Goal: Use online tool/utility: Utilize a website feature to perform a specific function

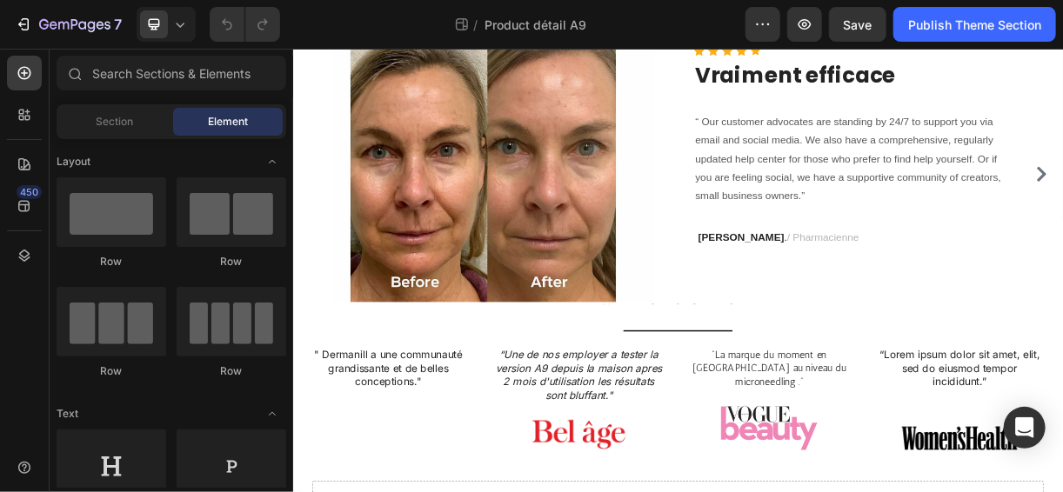
scroll to position [991, 0]
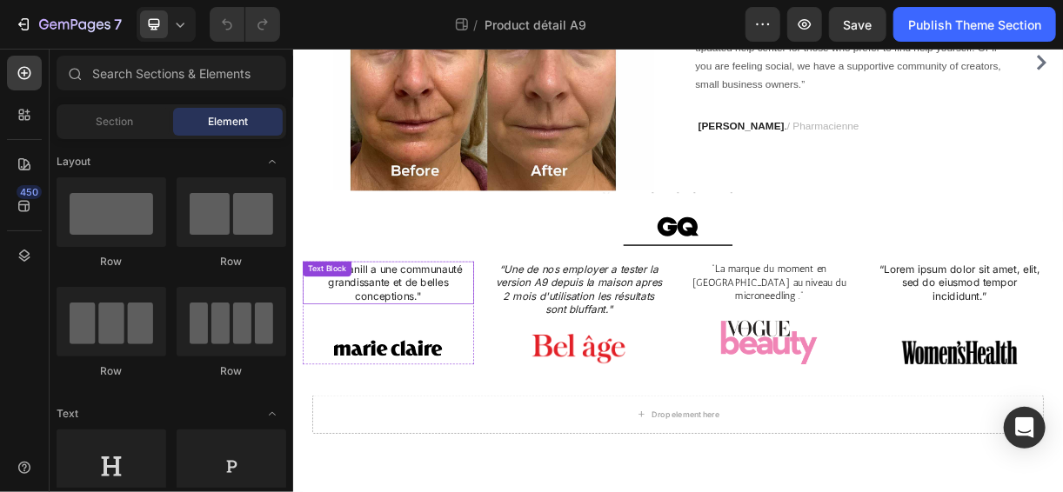
click at [338, 353] on div "Text Block" at bounding box center [338, 348] width 59 height 16
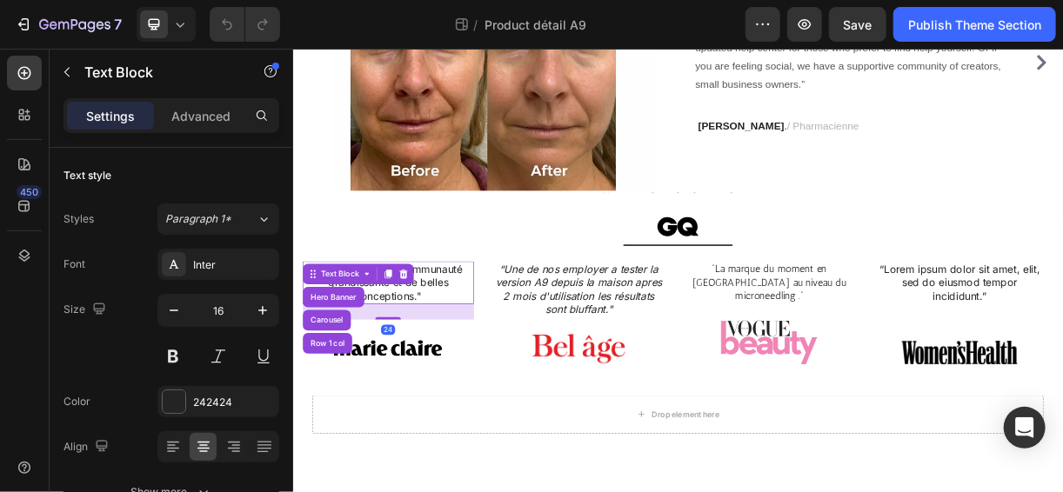
click at [425, 381] on p "" Dermanill a une communauté grandissante et de belles conceptions."" at bounding box center [421, 366] width 229 height 54
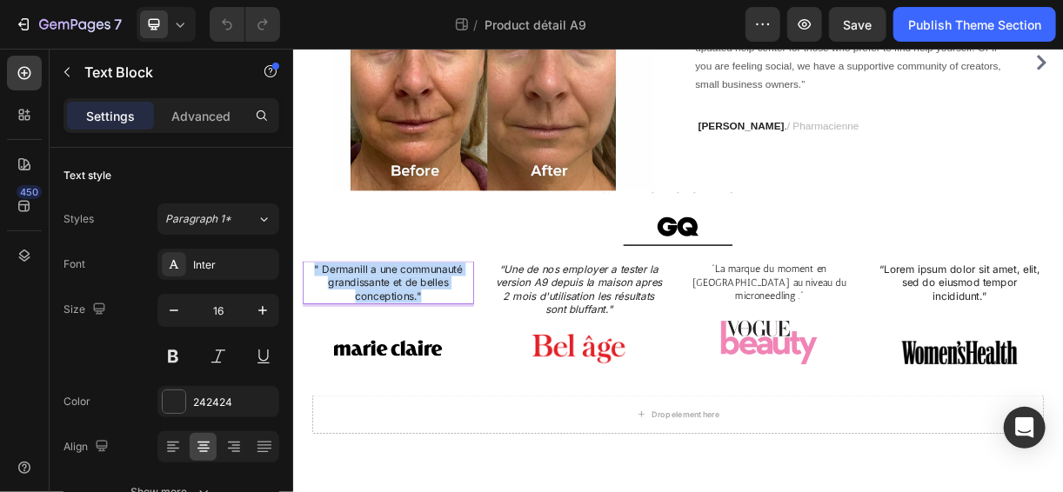
click at [425, 381] on p "" Dermanill a une communauté grandissante et de belles conceptions."" at bounding box center [421, 366] width 229 height 54
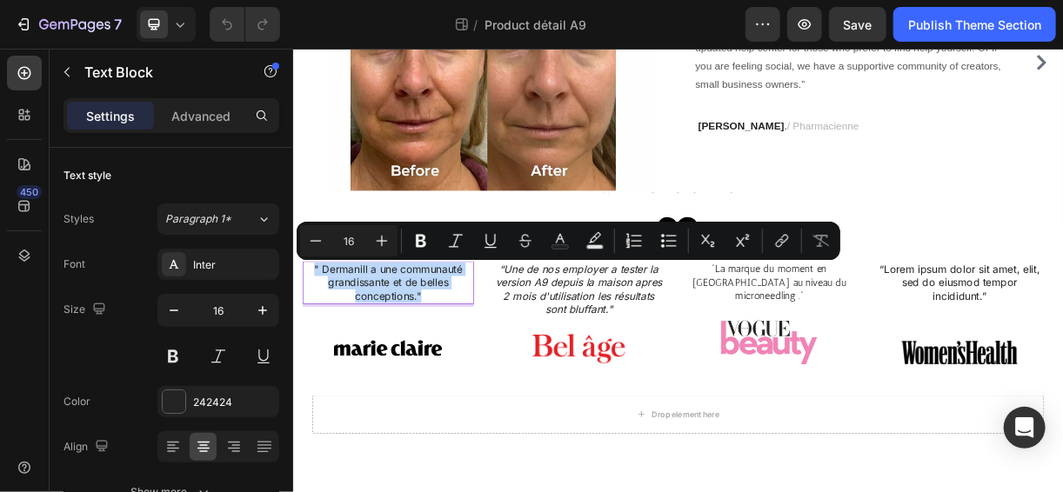
click at [425, 381] on p "" Dermanill a une communauté grandissante et de belles conceptions."" at bounding box center [421, 366] width 229 height 54
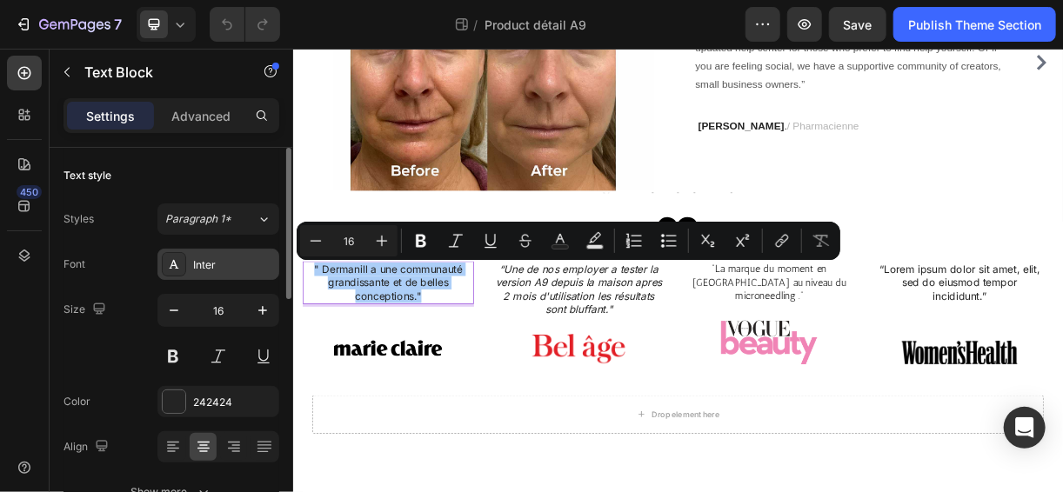
click at [210, 261] on div "Inter" at bounding box center [234, 266] width 82 height 16
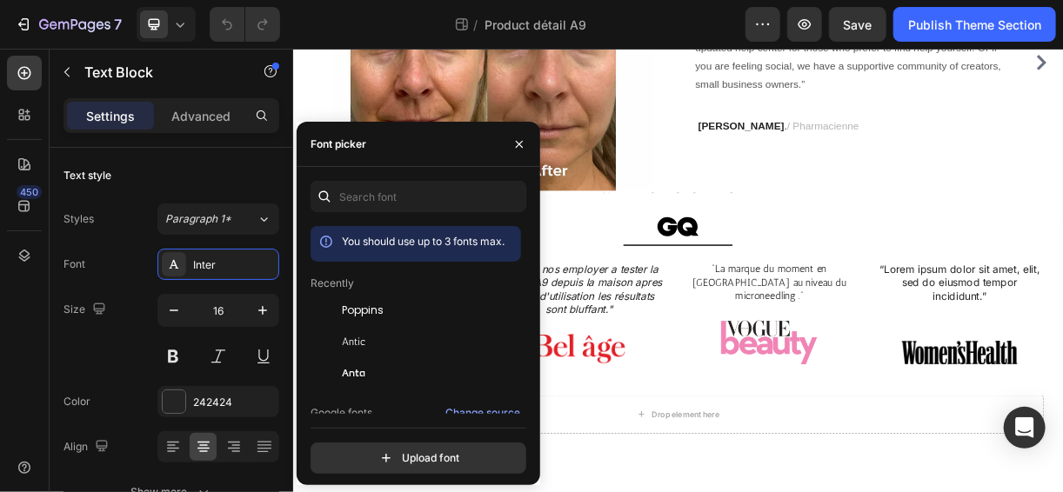
click at [306, 318] on div "You should use up to 3 fonts max. Recently Poppins Antic Anta Google fonts Chan…" at bounding box center [419, 327] width 244 height 293
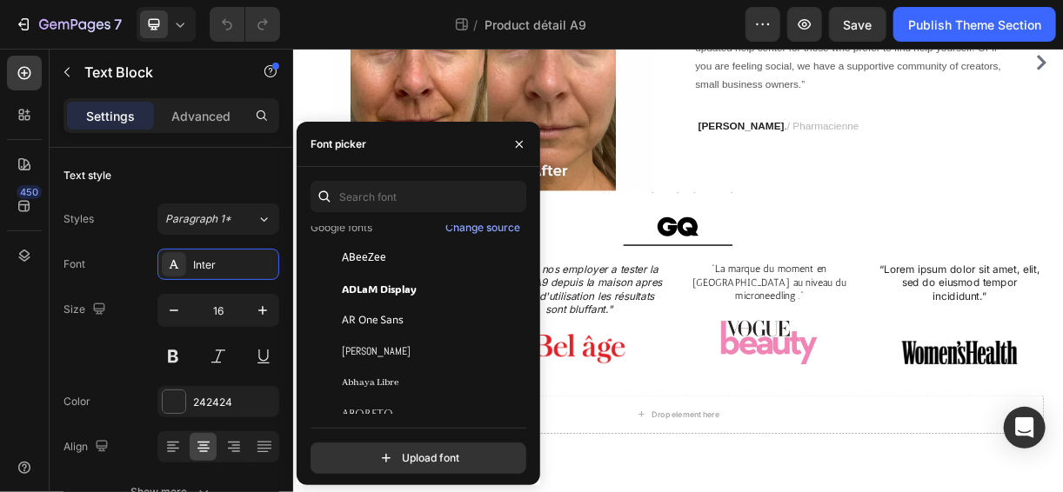
scroll to position [0, 0]
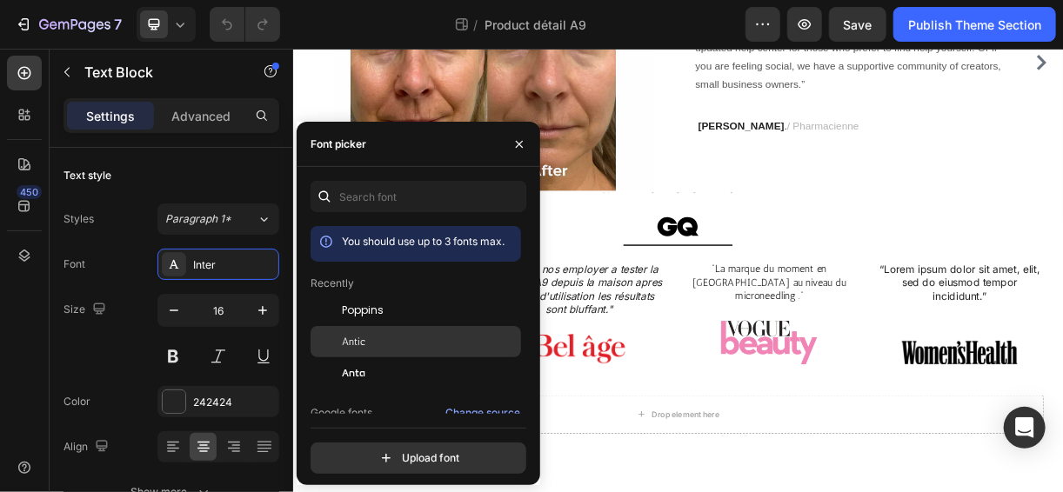
click at [371, 341] on div "Antic" at bounding box center [430, 342] width 176 height 16
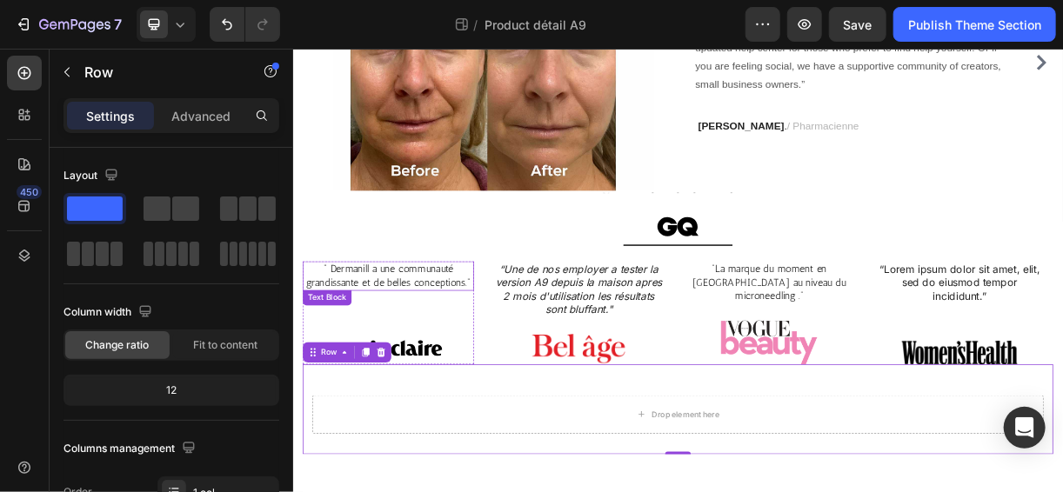
click at [458, 362] on p "" Dermanill a une communauté grandissante et de belles conceptions."" at bounding box center [421, 357] width 229 height 37
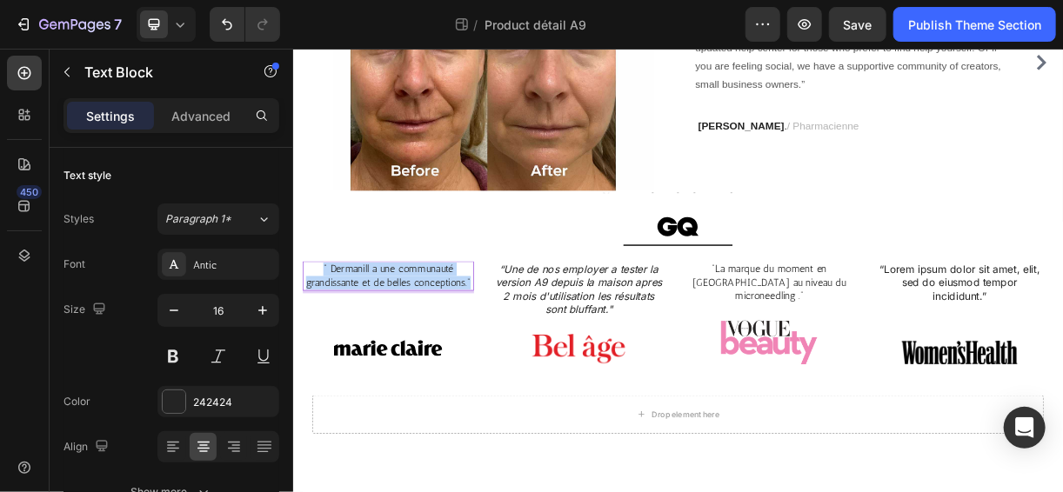
click at [458, 362] on p "" Dermanill a une communauté grandissante et de belles conceptions."" at bounding box center [421, 357] width 229 height 37
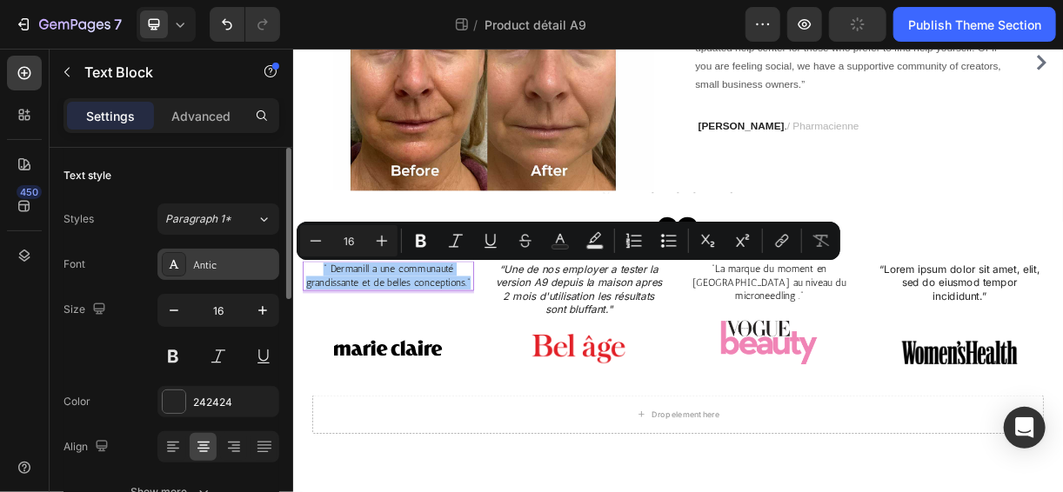
click at [227, 259] on div "Antic" at bounding box center [234, 266] width 82 height 16
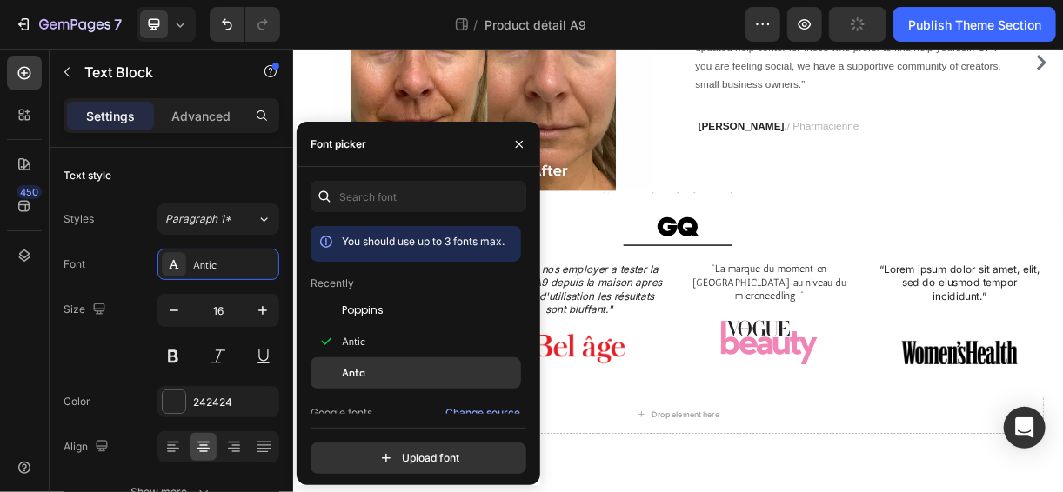
click at [387, 365] on div "Anta" at bounding box center [430, 373] width 176 height 16
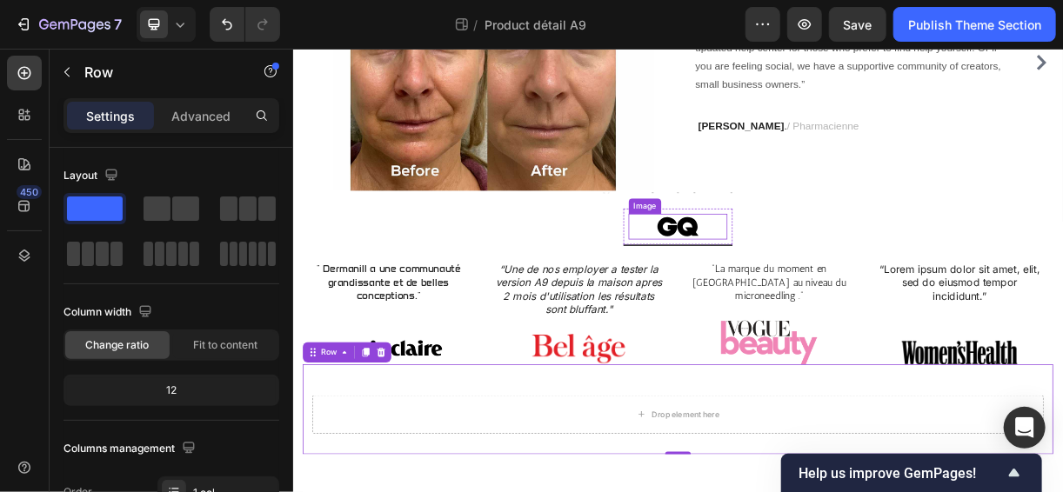
click at [806, 279] on img at bounding box center [814, 290] width 64 height 35
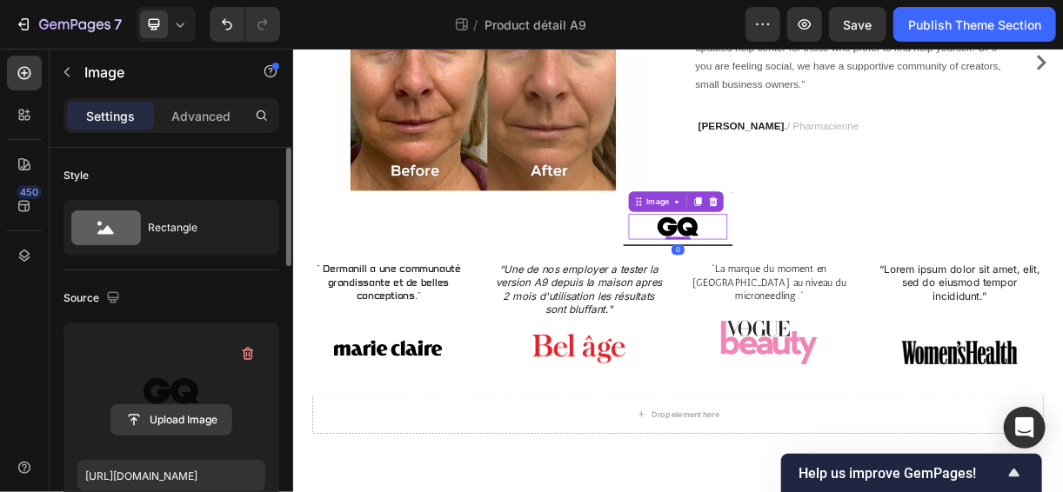
click at [190, 428] on input "file" at bounding box center [171, 420] width 120 height 30
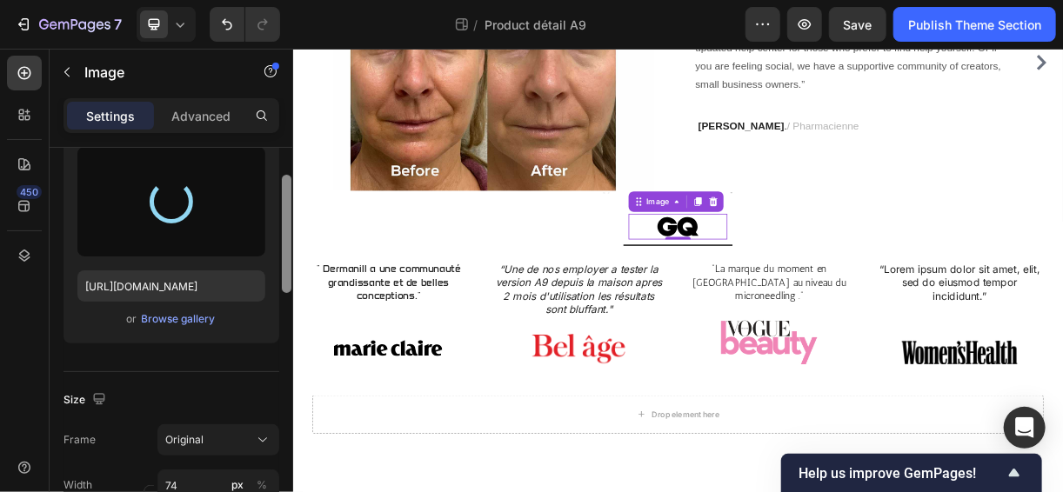
scroll to position [198, 0]
drag, startPoint x: 287, startPoint y: 167, endPoint x: 285, endPoint y: 225, distance: 58.3
click at [285, 225] on div at bounding box center [287, 263] width 10 height 118
